Goal: Task Accomplishment & Management: Use online tool/utility

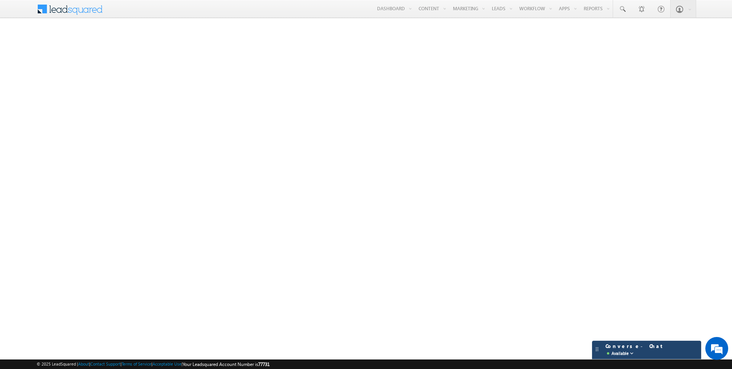
click at [668, 346] on div "Converse - Chat Available" at bounding box center [639, 350] width 74 height 14
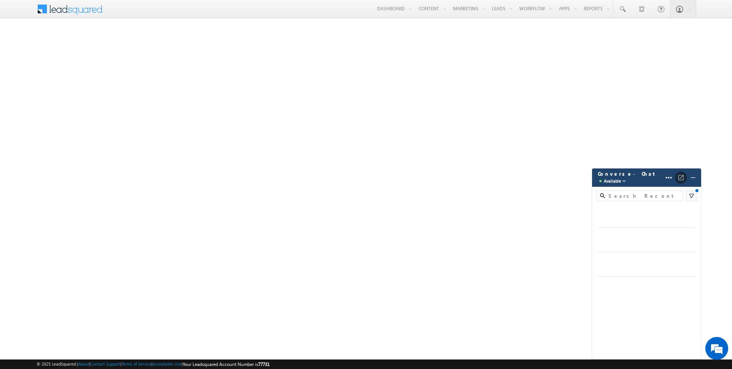
click at [684, 180] on img at bounding box center [681, 178] width 8 height 8
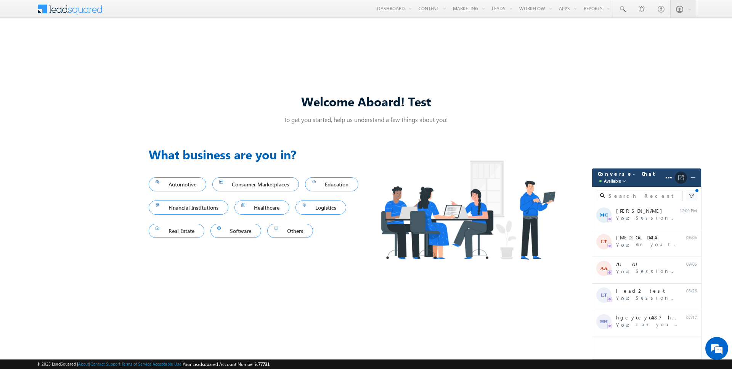
click at [682, 180] on img at bounding box center [681, 178] width 8 height 8
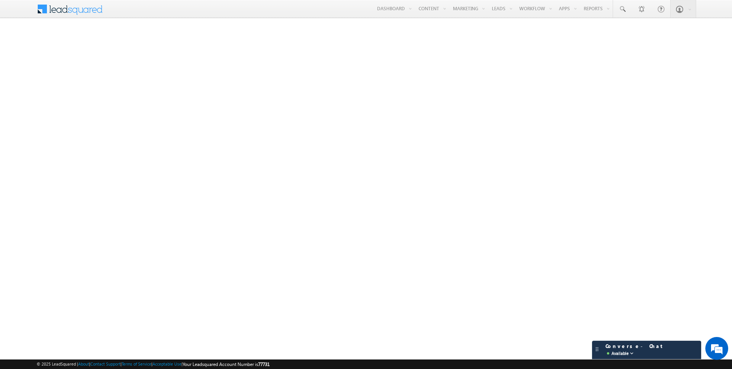
click at [650, 340] on div at bounding box center [366, 185] width 732 height 318
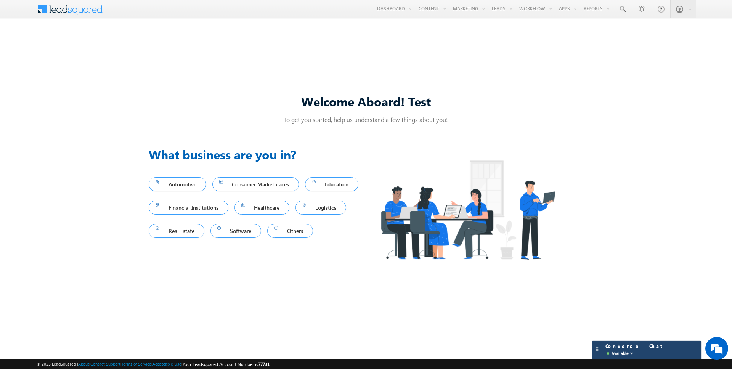
click at [661, 356] on div "Converse - Chat Available" at bounding box center [639, 350] width 74 height 14
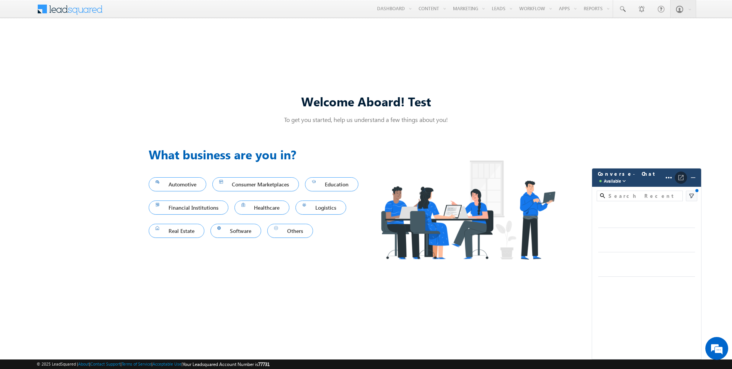
click at [682, 178] on img at bounding box center [681, 178] width 8 height 8
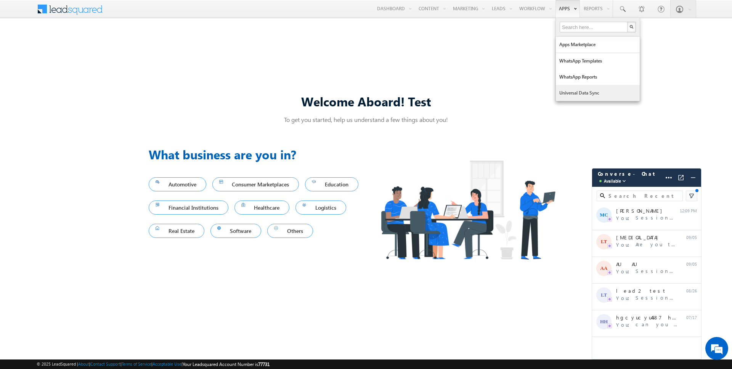
click at [574, 93] on link "Universal Data Sync" at bounding box center [598, 93] width 84 height 16
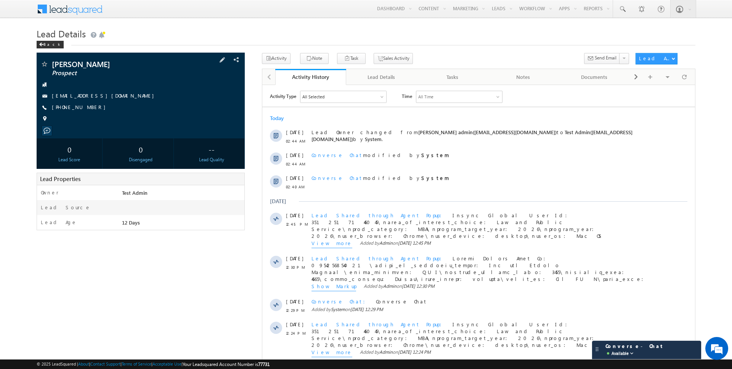
click at [68, 96] on link "buhaha@gmaill.com" at bounding box center [105, 95] width 106 height 6
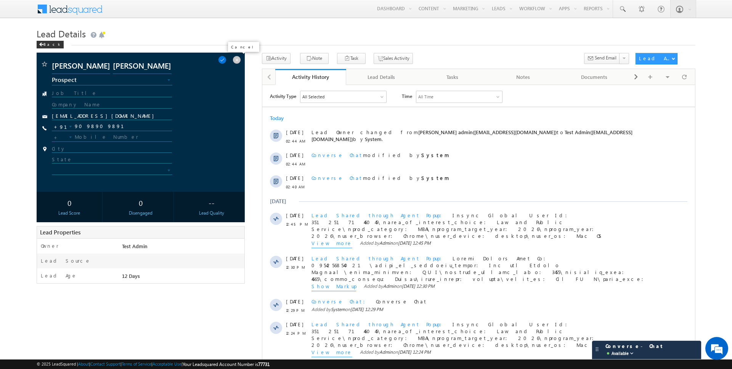
click at [238, 60] on span at bounding box center [237, 60] width 8 height 8
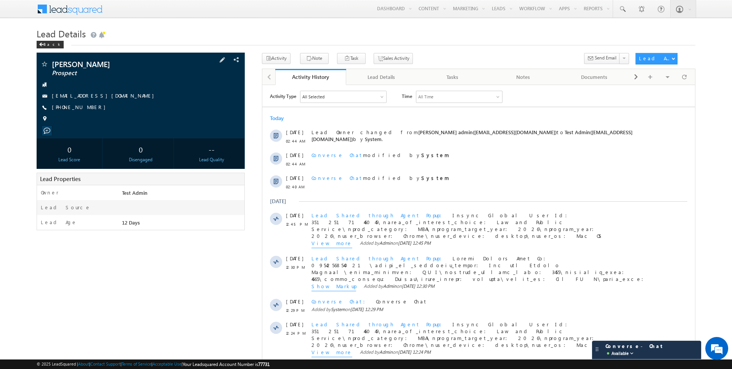
click at [438, 34] on h1 "Lead Details" at bounding box center [366, 33] width 659 height 15
